Goal: Transaction & Acquisition: Purchase product/service

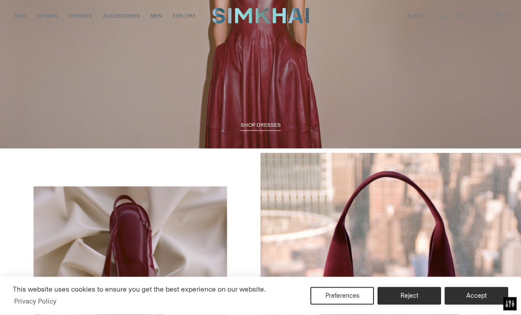
scroll to position [1014, 0]
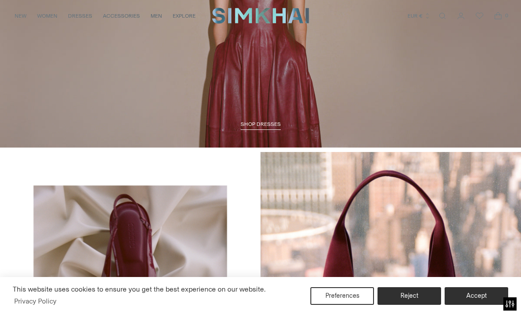
click at [477, 305] on button "Accept" at bounding box center [476, 296] width 64 height 18
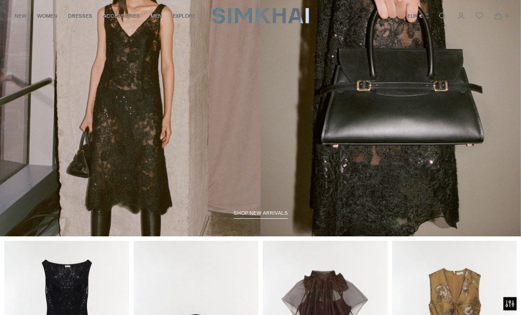
scroll to position [0, 0]
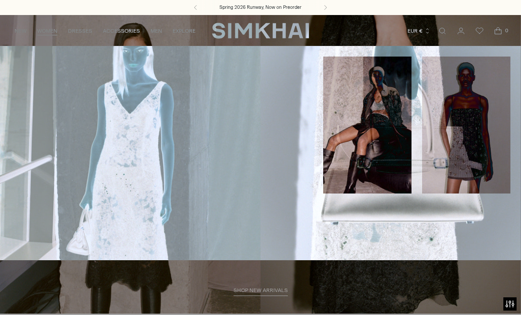
click at [34, 57] on link "New Arrivals" at bounding box center [30, 60] width 38 height 6
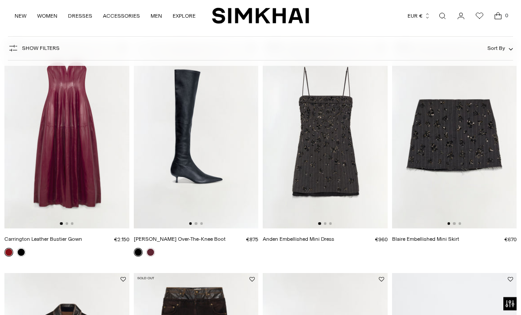
scroll to position [557, 0]
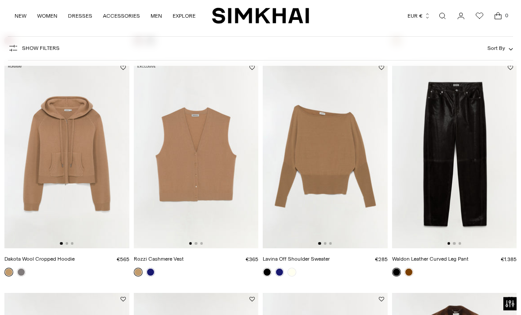
scroll to position [7695, 0]
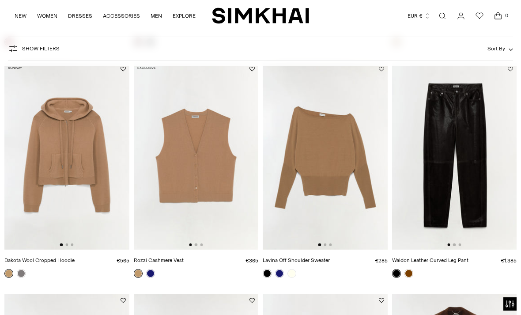
click at [60, 152] on img at bounding box center [66, 156] width 125 height 187
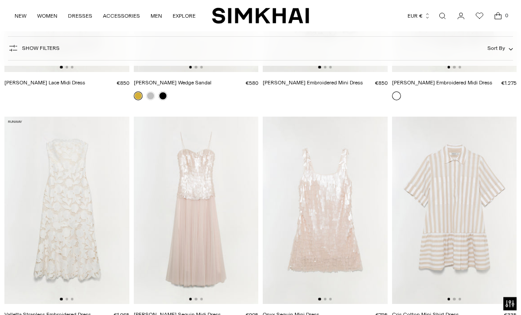
scroll to position [15757, 0]
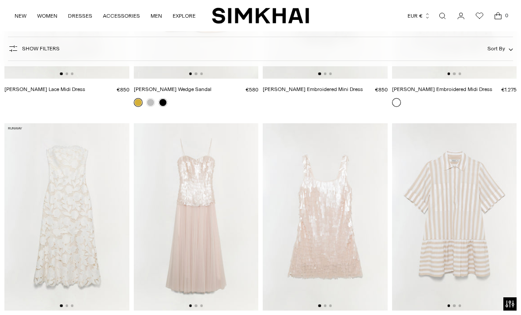
click at [47, 15] on link "WOMEN" at bounding box center [47, 15] width 20 height 19
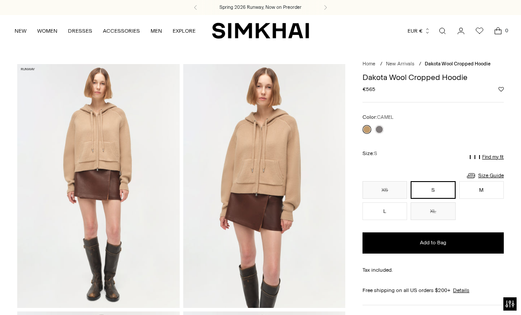
click at [382, 129] on link at bounding box center [379, 129] width 9 height 9
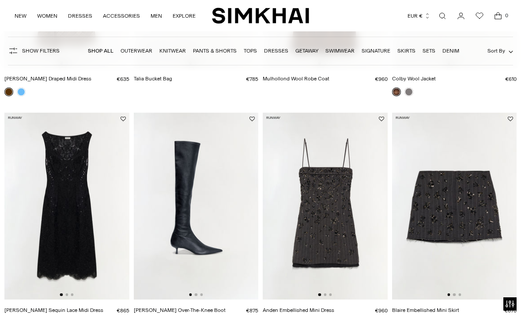
scroll to position [144, 0]
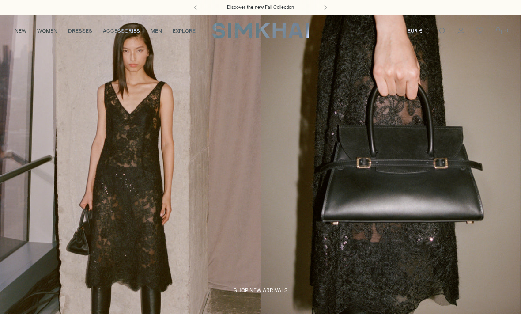
click at [243, 34] on img "SIMKHAI" at bounding box center [260, 30] width 97 height 17
click at [84, 10] on div "Discover the new Fall Collection" at bounding box center [260, 7] width 521 height 15
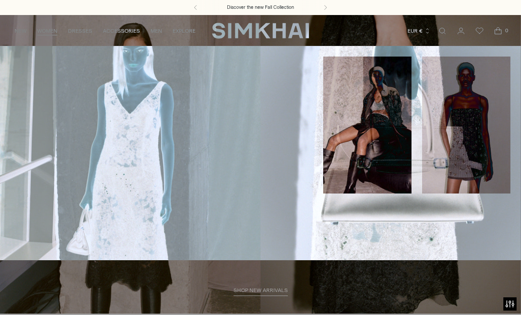
click at [24, 185] on link "Knits" at bounding box center [18, 188] width 15 height 6
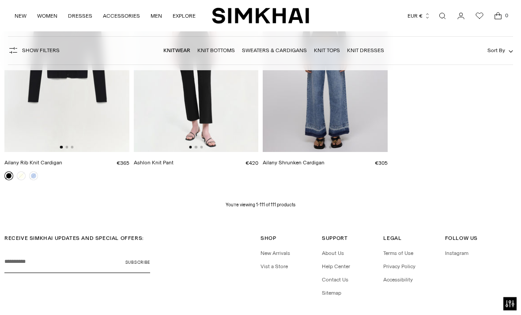
scroll to position [6440, 0]
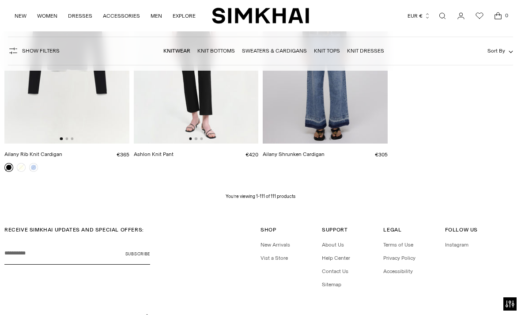
click at [18, 18] on link "NEW" at bounding box center [21, 15] width 12 height 19
